Goal: Book appointment/travel/reservation

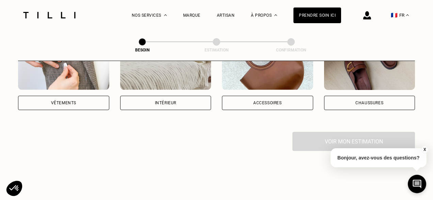
scroll to position [155, 0]
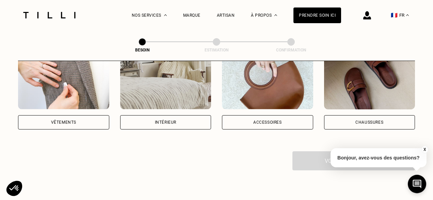
click at [76, 118] on div "Vêtements" at bounding box center [63, 122] width 91 height 14
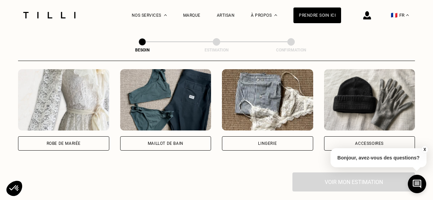
scroll to position [502, 0]
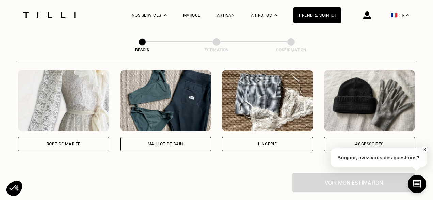
click at [93, 139] on div "Robe de mariée" at bounding box center [63, 144] width 91 height 14
select select "FR"
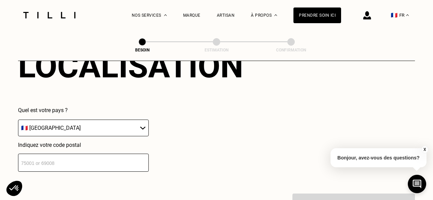
scroll to position [663, 0]
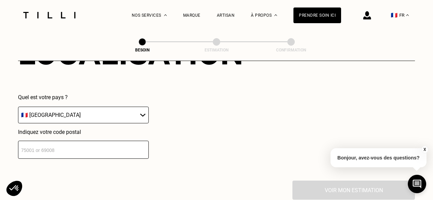
click at [98, 144] on input "number" at bounding box center [83, 150] width 131 height 18
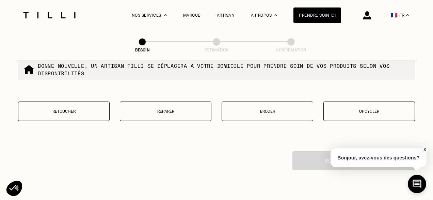
scroll to position [866, 0]
type input "74960"
click at [86, 109] on p "Retoucher" at bounding box center [64, 111] width 84 height 5
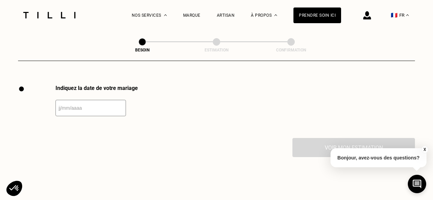
scroll to position [933, 0]
click at [93, 102] on input "text" at bounding box center [90, 107] width 70 height 16
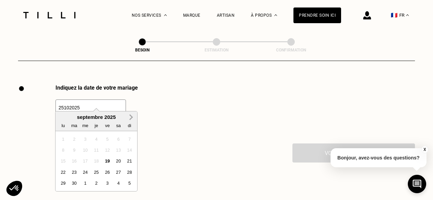
click at [130, 116] on span "Next Month" at bounding box center [130, 117] width 0 height 8
click at [119, 171] on div "25" at bounding box center [118, 171] width 9 height 9
type input "[DATE]"
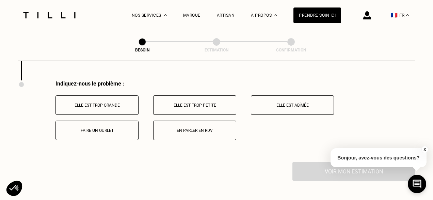
scroll to position [990, 0]
click at [114, 99] on button "Elle est trop grande" at bounding box center [96, 104] width 83 height 19
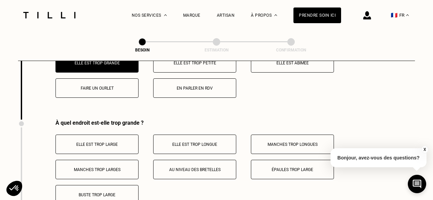
scroll to position [1031, 0]
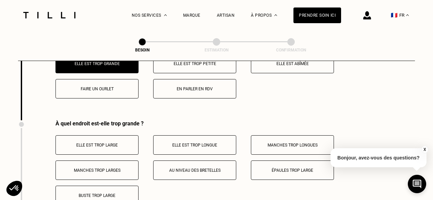
click at [113, 85] on button "Faire un ourlet" at bounding box center [96, 88] width 83 height 19
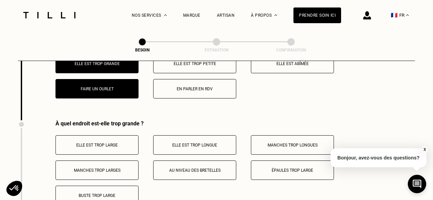
scroll to position [1067, 0]
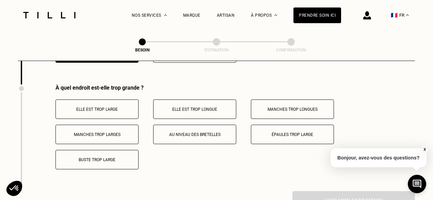
click at [192, 99] on button "Elle est trop longue" at bounding box center [194, 108] width 83 height 19
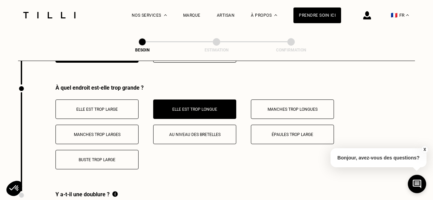
click at [297, 132] on p "Épaules trop large" at bounding box center [293, 134] width 76 height 5
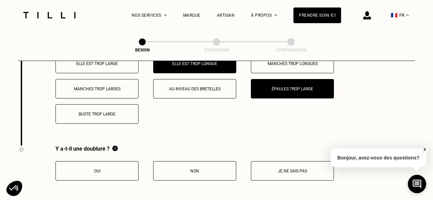
scroll to position [1118, 0]
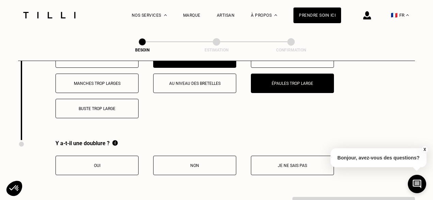
click at [122, 161] on button "Oui" at bounding box center [96, 165] width 83 height 19
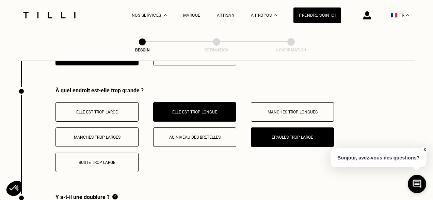
scroll to position [1061, 0]
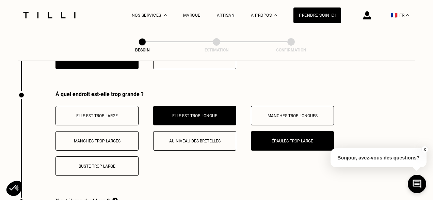
click at [273, 106] on button "Manches trop longues" at bounding box center [292, 115] width 83 height 19
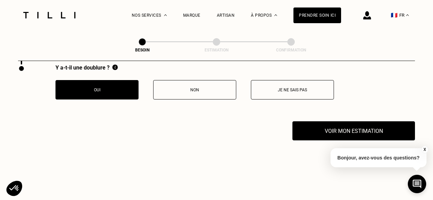
scroll to position [1199, 0]
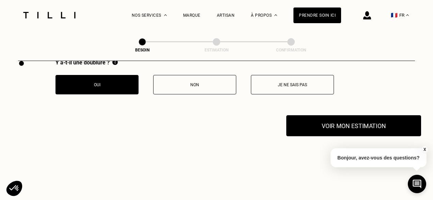
click at [322, 116] on button "Voir mon estimation" at bounding box center [353, 125] width 135 height 21
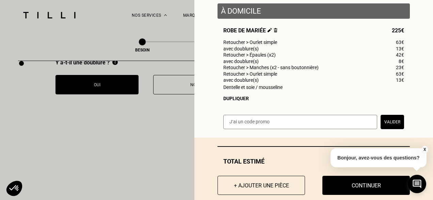
scroll to position [100, 0]
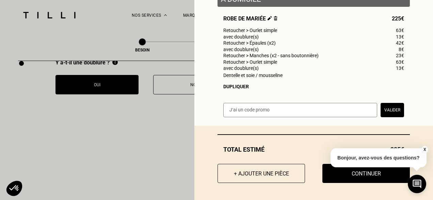
click at [424, 149] on button "X" at bounding box center [424, 149] width 7 height 7
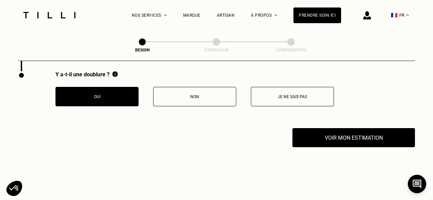
scroll to position [1175, 0]
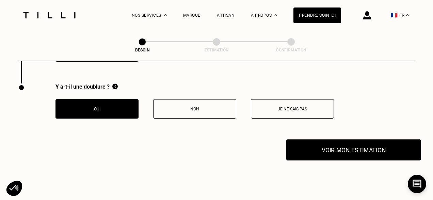
click at [322, 146] on button "Voir mon estimation" at bounding box center [353, 149] width 135 height 21
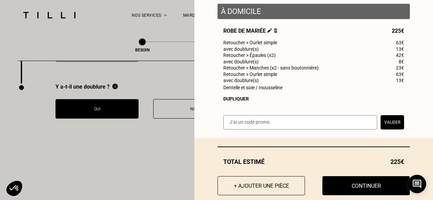
scroll to position [100, 0]
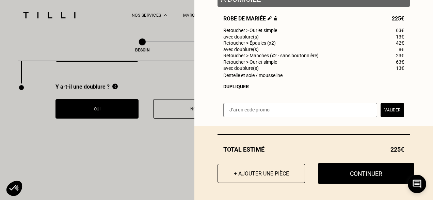
click at [342, 175] on button "Continuer" at bounding box center [366, 173] width 96 height 21
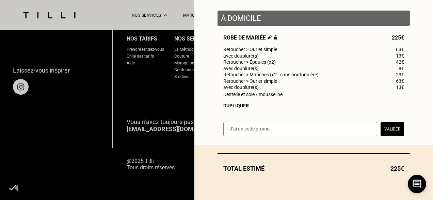
scroll to position [81, 0]
select select "FR"
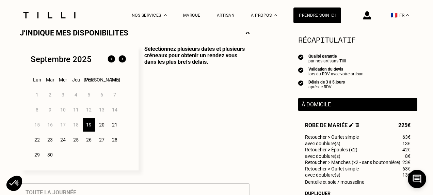
scroll to position [163, 0]
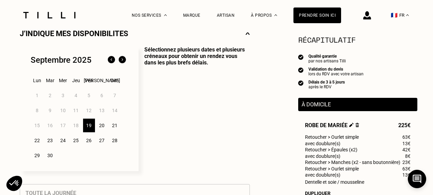
click at [102, 128] on div "20" at bounding box center [102, 125] width 12 height 14
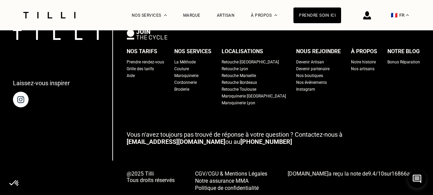
scroll to position [1160, 0]
